Goal: Task Accomplishment & Management: Use online tool/utility

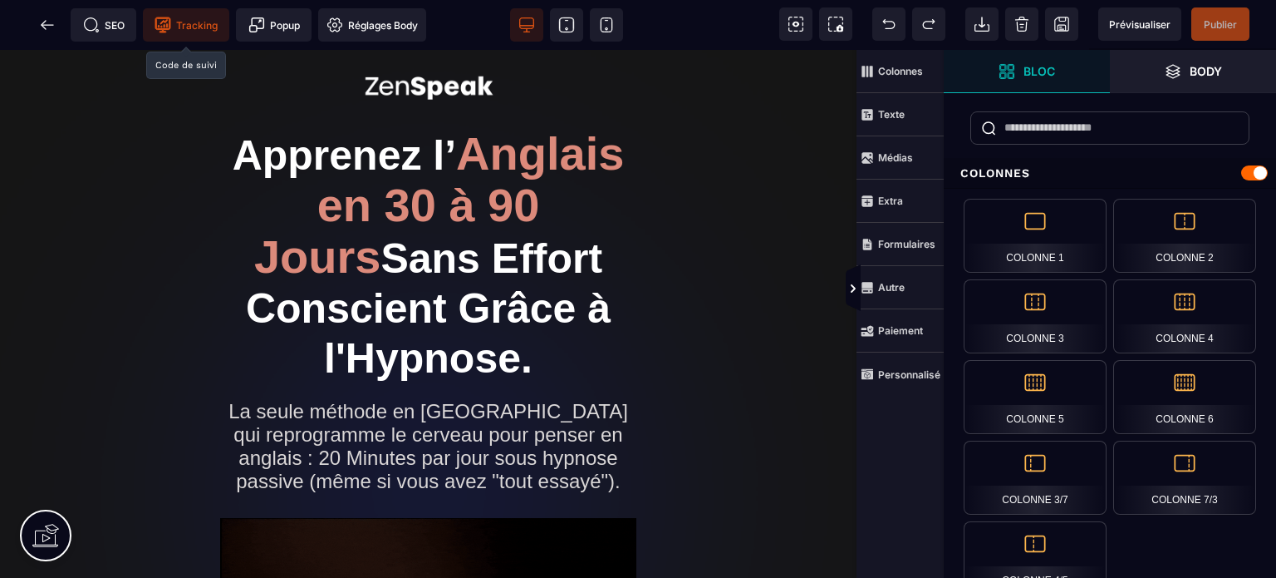
click at [171, 19] on span "Tracking" at bounding box center [186, 25] width 63 height 17
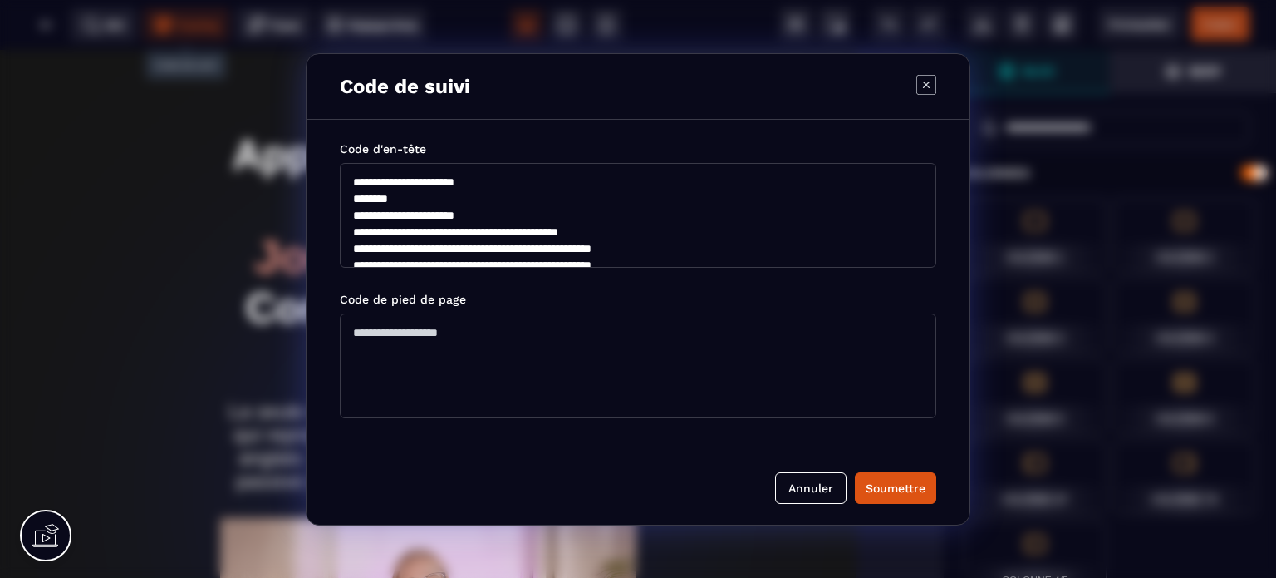
click at [560, 253] on textarea "**********" at bounding box center [638, 215] width 597 height 105
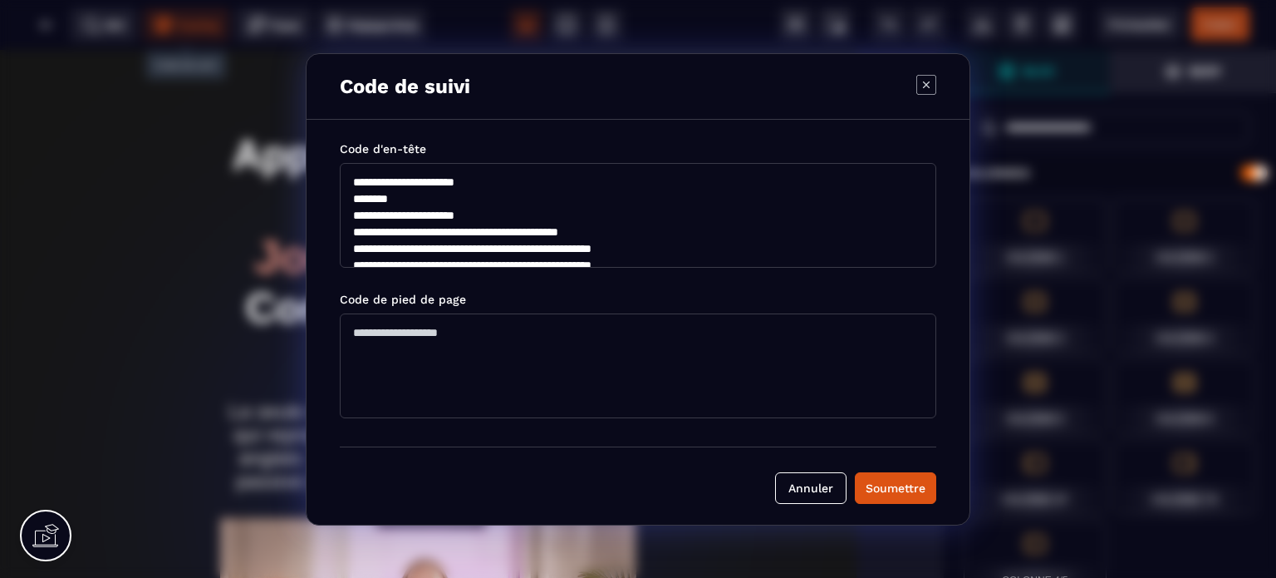
click at [919, 82] on icon "Modal window" at bounding box center [927, 85] width 20 height 20
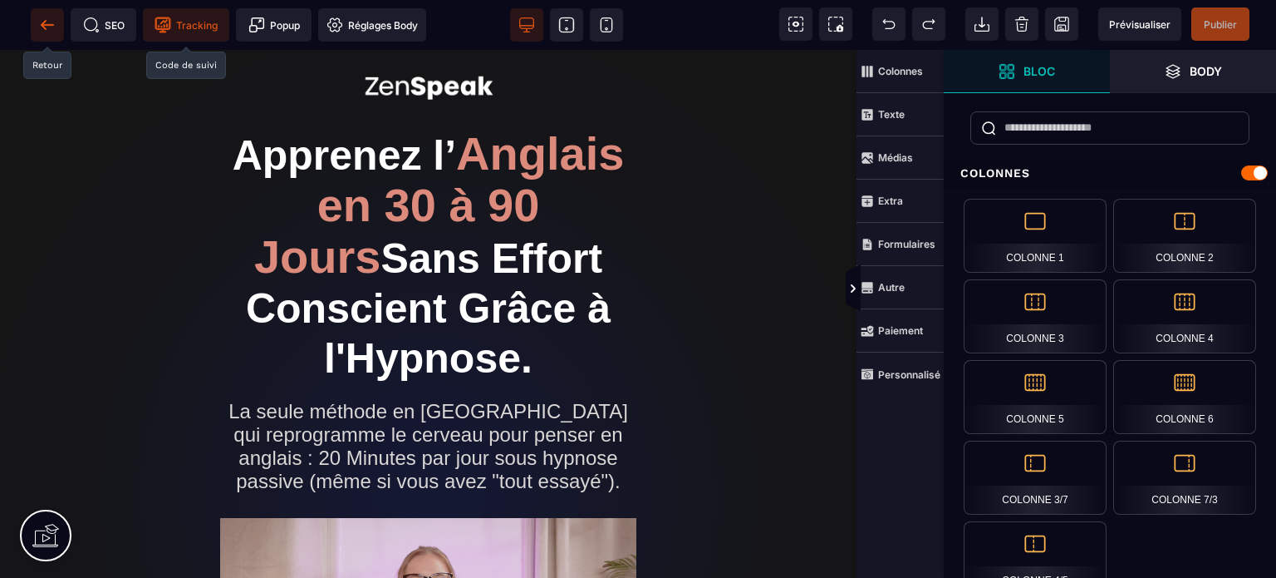
click at [50, 36] on span at bounding box center [47, 24] width 33 height 33
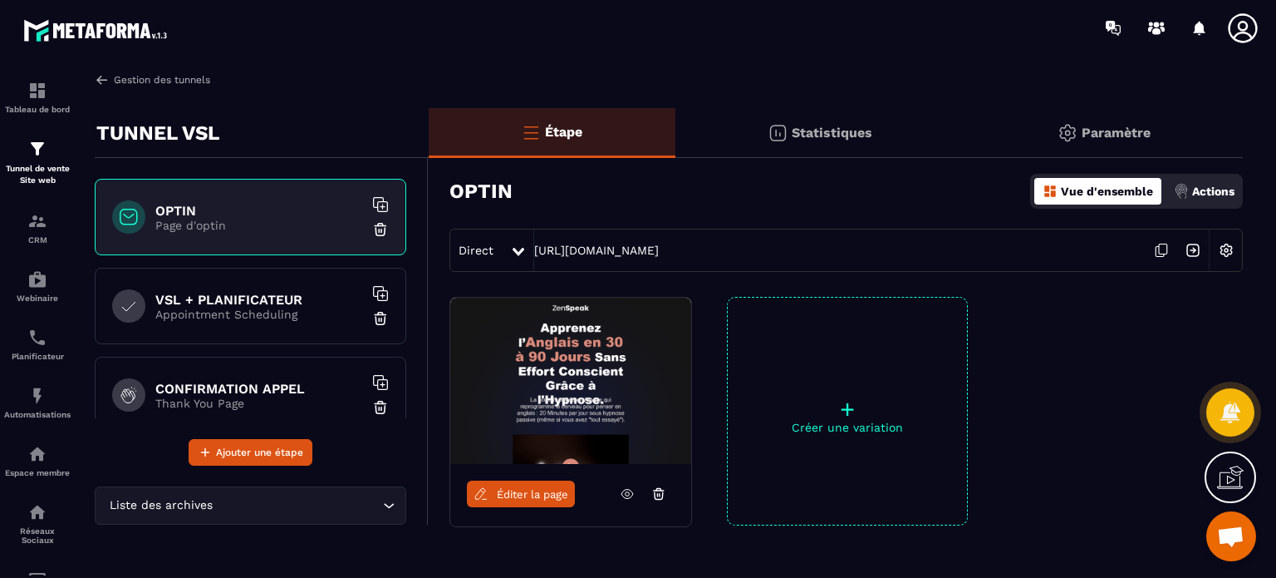
click at [150, 79] on link "Gestion des tunnels" at bounding box center [153, 79] width 116 height 15
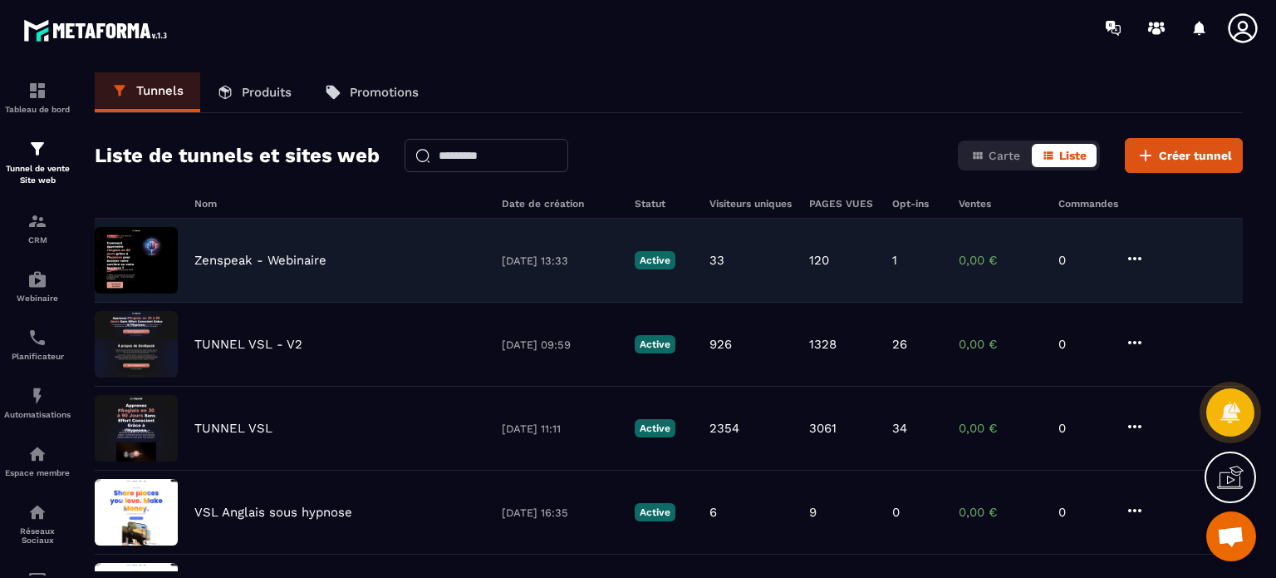
click at [249, 268] on div "Zenspeak - Webinaire [DATE] 13:33 Active 33 120 1 0,00 € 0" at bounding box center [669, 261] width 1148 height 84
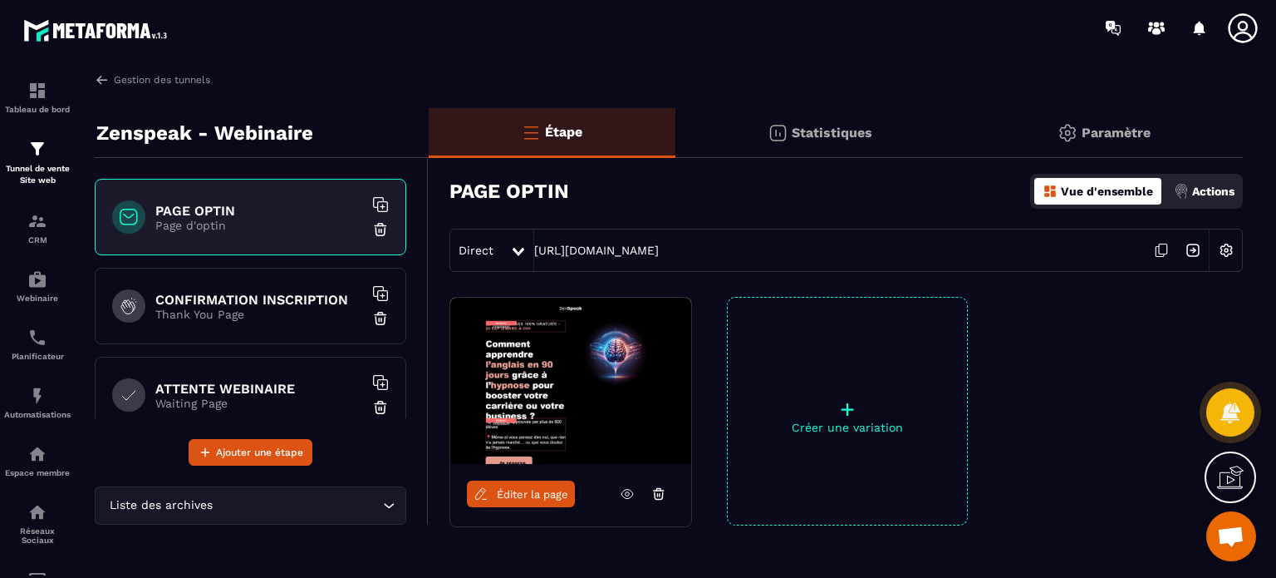
click at [528, 501] on link "Éditer la page" at bounding box center [521, 493] width 108 height 27
